Goal: Transaction & Acquisition: Purchase product/service

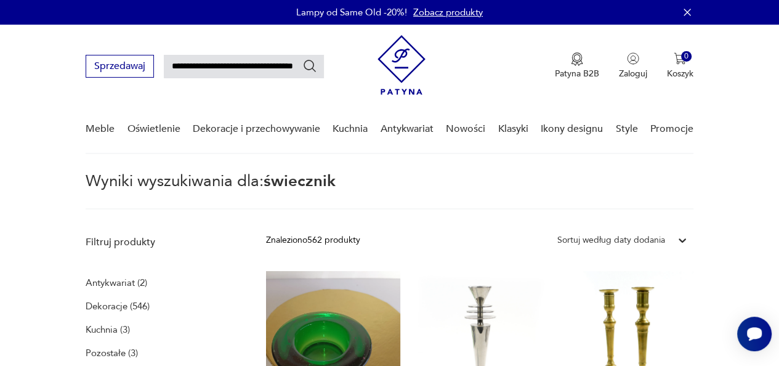
scroll to position [0, 10]
type input "**********"
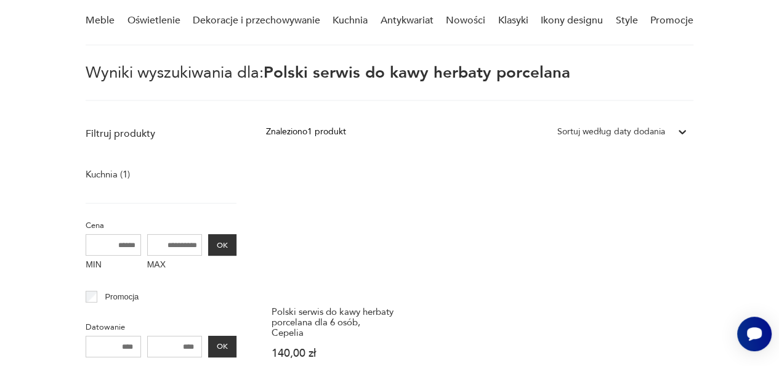
scroll to position [44, 0]
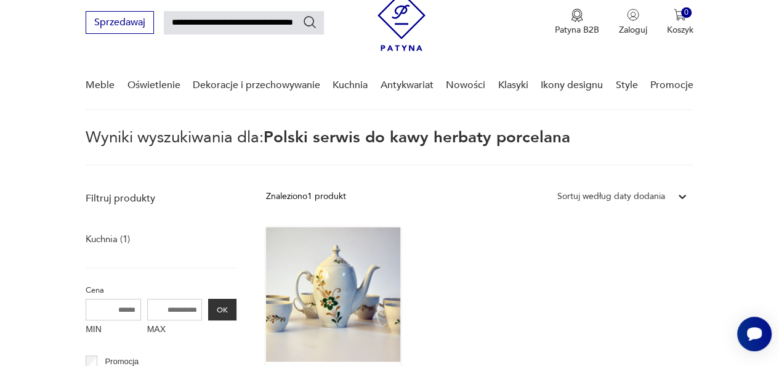
click at [372, 269] on link "Polski serwis do kawy herbaty porcelana dla 6 osób, Cepelia 140,00 zł" at bounding box center [333, 337] width 134 height 220
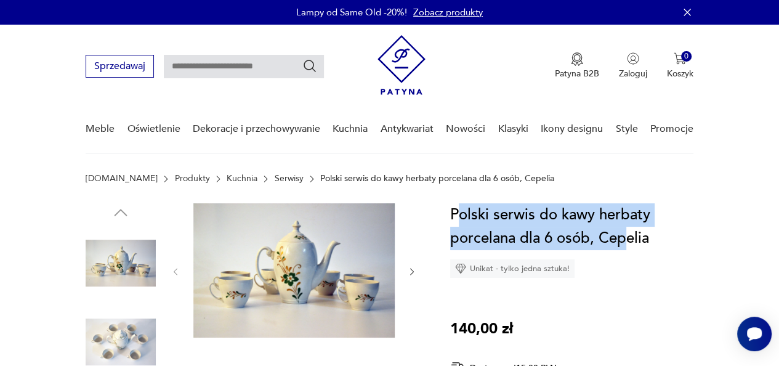
drag, startPoint x: 455, startPoint y: 213, endPoint x: 621, endPoint y: 235, distance: 167.8
click at [625, 234] on h1 "Polski serwis do kawy herbaty porcelana dla 6 osób, Cepelia" at bounding box center [571, 226] width 243 height 47
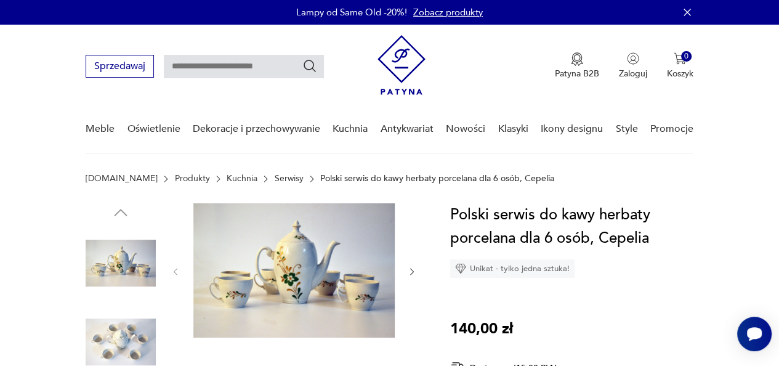
drag, startPoint x: 747, startPoint y: 234, endPoint x: 693, endPoint y: 234, distance: 53.6
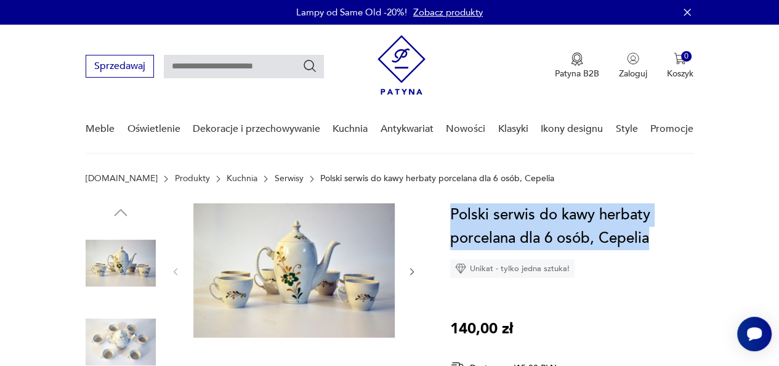
drag, startPoint x: 451, startPoint y: 211, endPoint x: 657, endPoint y: 229, distance: 206.5
click at [657, 230] on h1 "Polski serwis do kawy herbaty porcelana dla 6 osób, Cepelia" at bounding box center [571, 226] width 243 height 47
copy h1 "Polski serwis do kawy herbaty porcelana dla 6 osób, Cepelia"
